Goal: Check status

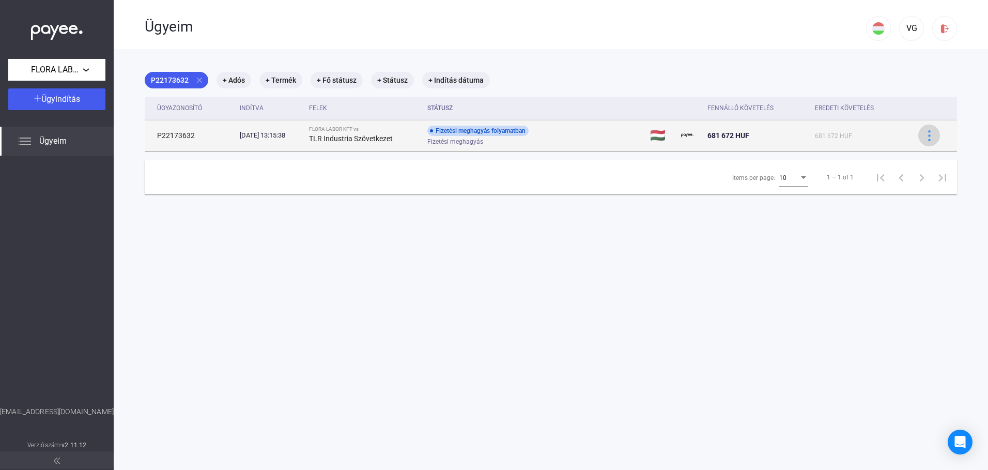
click at [924, 136] on img at bounding box center [929, 135] width 11 height 11
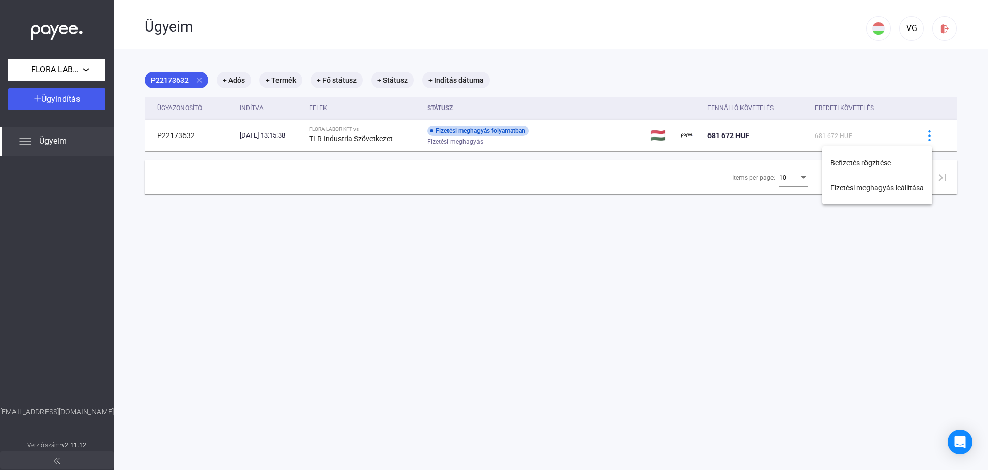
click at [361, 139] on div at bounding box center [494, 235] width 988 height 470
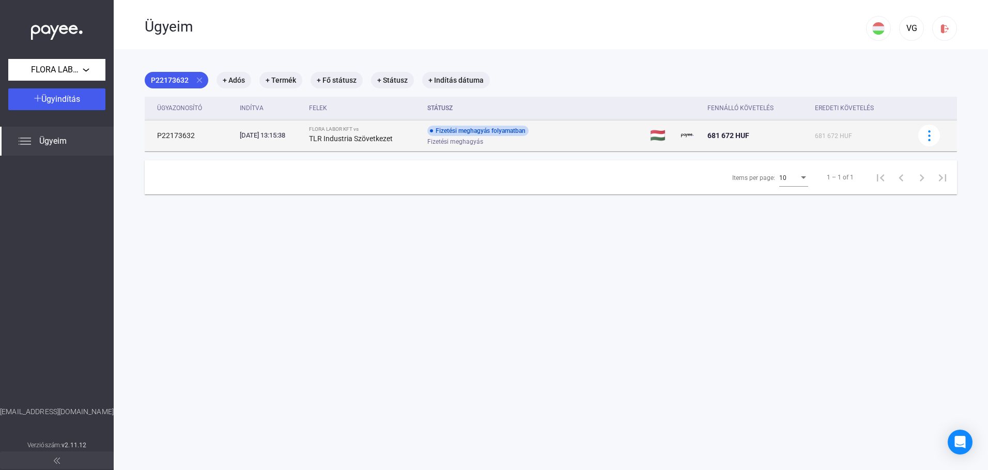
click at [178, 143] on td "P22173632" at bounding box center [190, 135] width 91 height 31
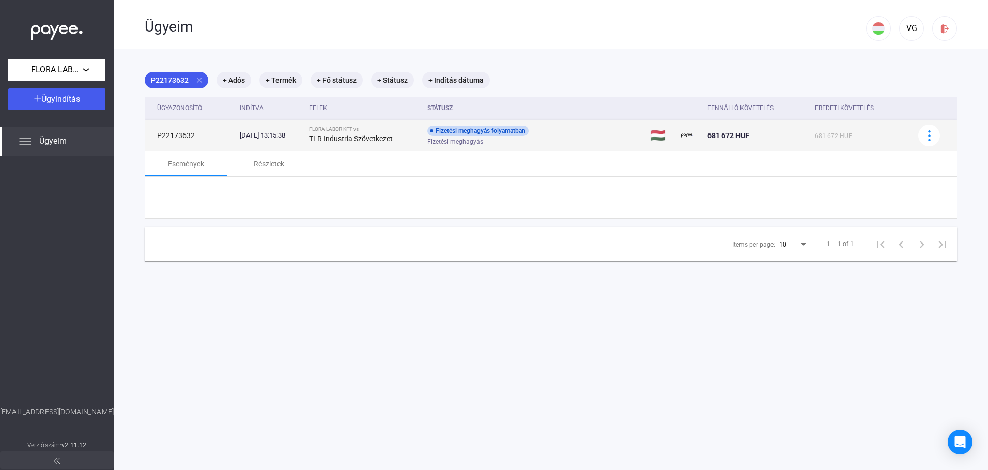
click at [178, 143] on td "P22173632" at bounding box center [190, 135] width 91 height 31
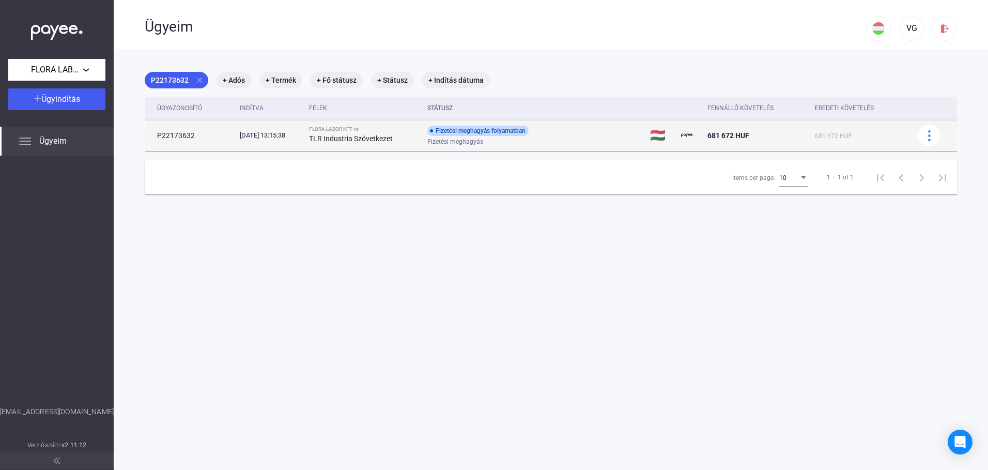
click at [178, 143] on td "P22173632" at bounding box center [190, 135] width 91 height 31
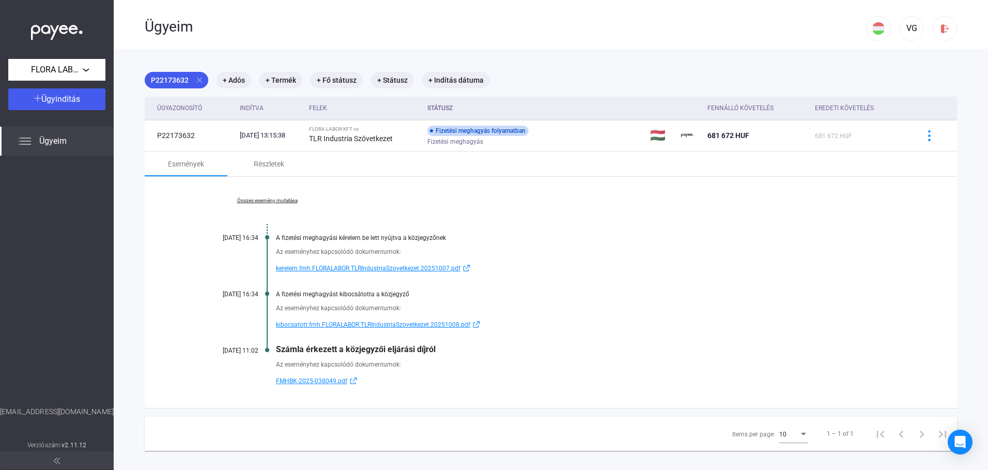
click at [374, 325] on span "kibocsatott.fmh.FLORALABOR.TLRIndustriaSzovetkezet.20251008.pdf" at bounding box center [373, 324] width 194 height 12
click at [365, 266] on span "kerelem.fmh.FLORALABOR.TLRIndustriaSzovetkezet.20251007.pdf" at bounding box center [368, 268] width 185 height 12
